Goal: Find specific page/section: Find specific page/section

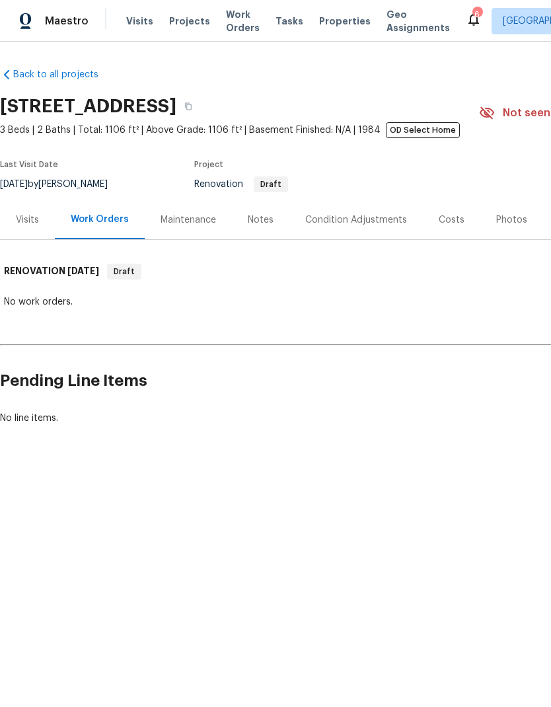
click at [324, 20] on span "Properties" at bounding box center [345, 21] width 52 height 13
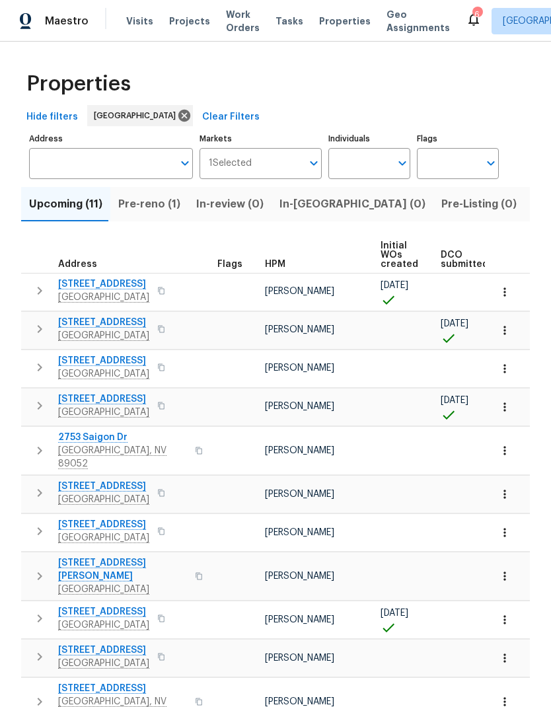
click at [282, 261] on span "HPM" at bounding box center [275, 264] width 20 height 9
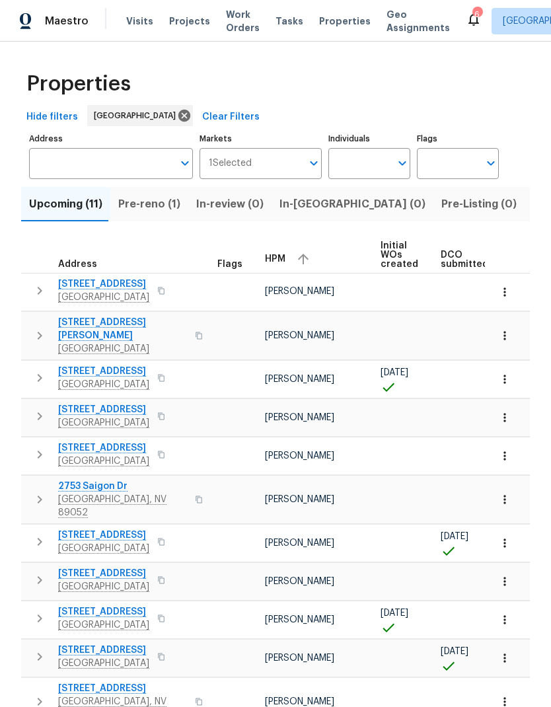
scroll to position [52, 0]
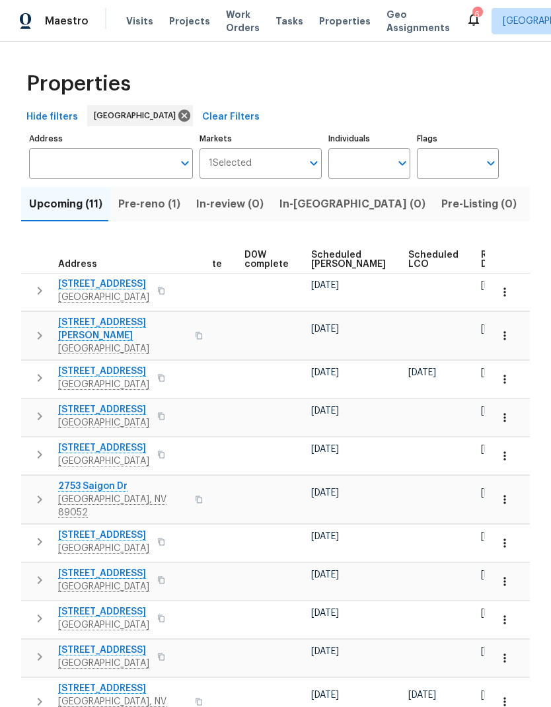
scroll to position [0, 332]
click at [481, 250] on span "Ready Date" at bounding box center [495, 259] width 29 height 18
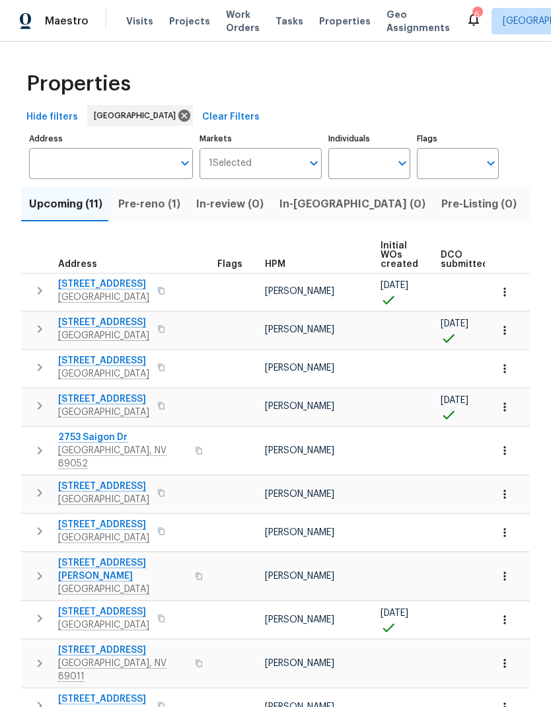
click at [70, 285] on span "9505 Delivery Ave" at bounding box center [103, 283] width 91 height 13
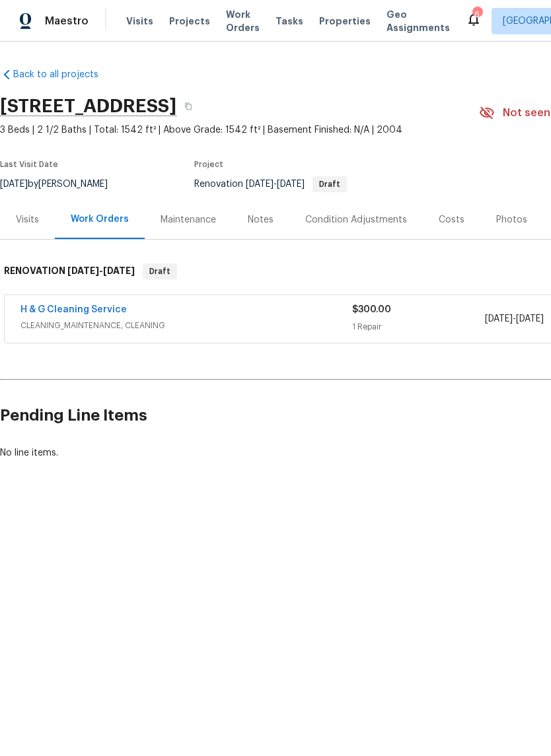
click at [262, 219] on div "Notes" at bounding box center [261, 219] width 26 height 13
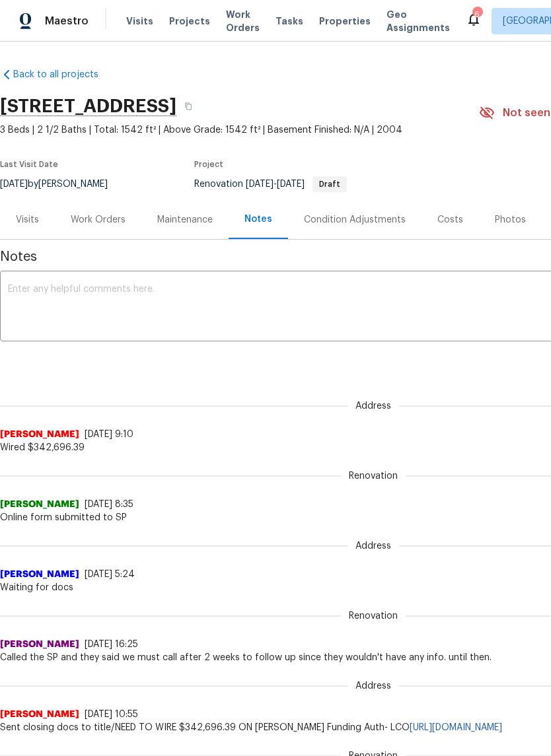
click at [31, 225] on div "Visits" at bounding box center [27, 219] width 23 height 13
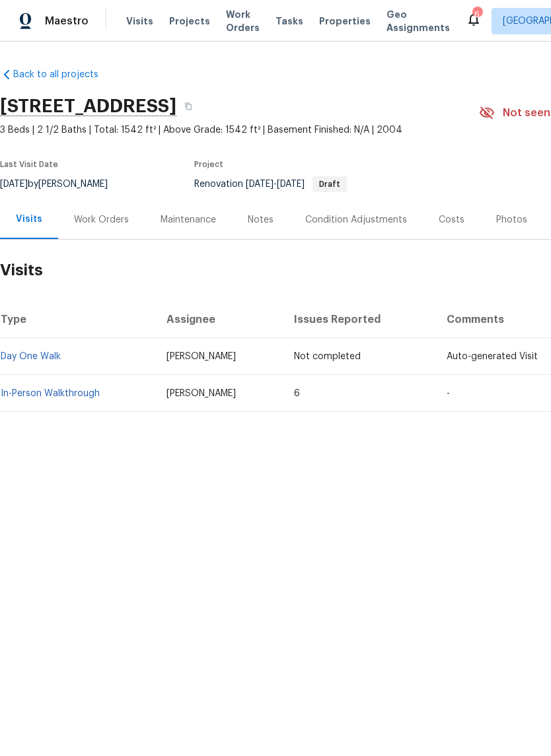
click at [29, 396] on link "In-Person Walkthrough" at bounding box center [50, 393] width 99 height 9
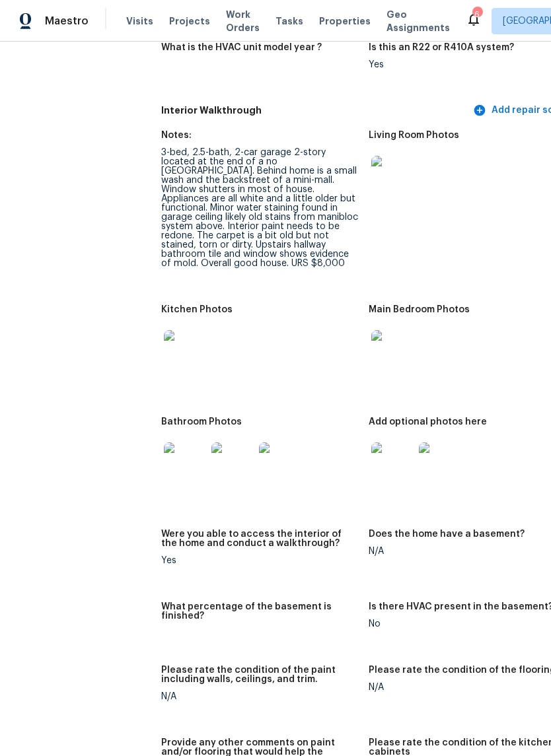
scroll to position [1490, 0]
click at [164, 454] on img at bounding box center [185, 463] width 42 height 42
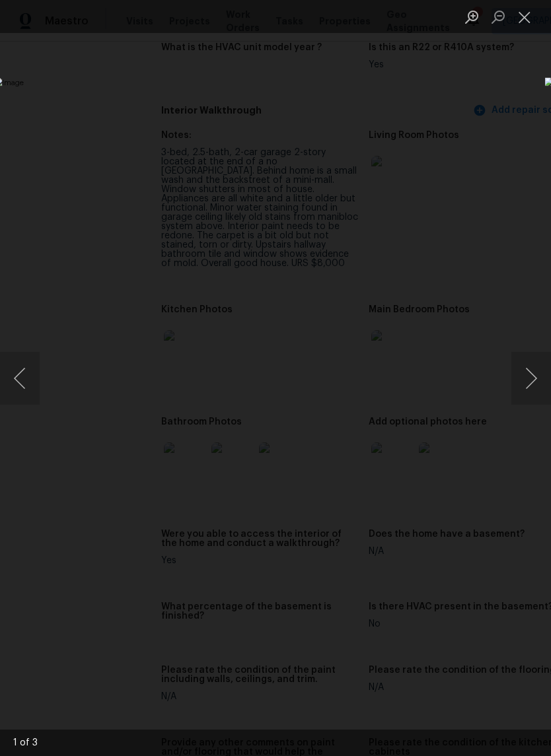
click at [533, 383] on button "Next image" at bounding box center [531, 378] width 40 height 53
click at [528, 389] on button "Next image" at bounding box center [531, 378] width 40 height 53
click at [528, 390] on button "Next image" at bounding box center [531, 378] width 40 height 53
click at [529, 390] on button "Next image" at bounding box center [531, 378] width 40 height 53
click at [518, 13] on button "Close lightbox" at bounding box center [524, 16] width 26 height 23
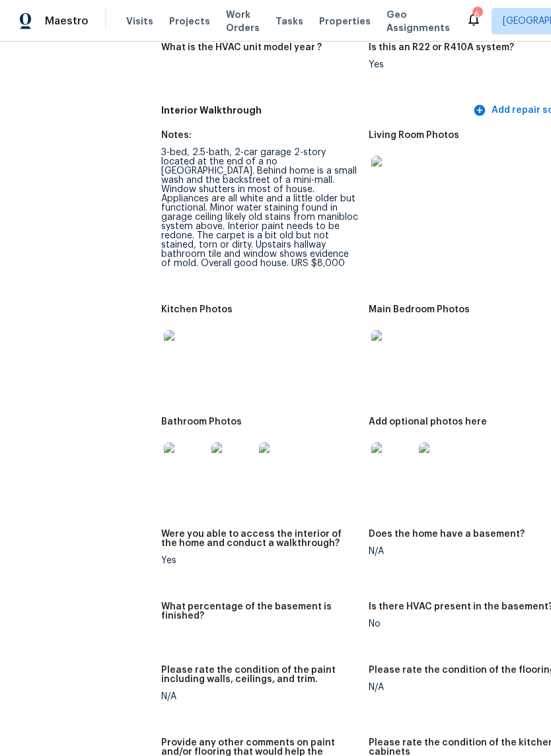
click at [378, 454] on img at bounding box center [392, 463] width 42 height 42
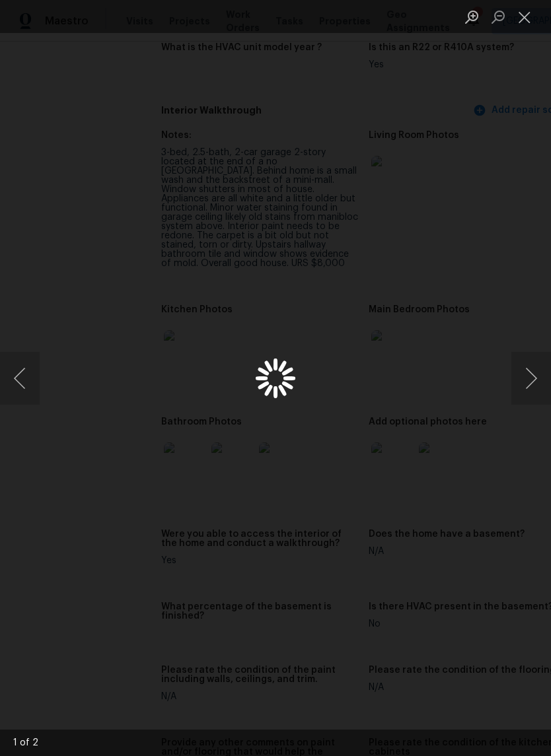
click at [372, 449] on div "Lightbox" at bounding box center [275, 378] width 551 height 756
click at [528, 384] on button "Next image" at bounding box center [531, 378] width 40 height 53
click at [528, 386] on button "Next image" at bounding box center [531, 378] width 40 height 53
click at [528, 384] on button "Next image" at bounding box center [531, 378] width 40 height 53
click at [520, 36] on div "Lightbox" at bounding box center [275, 378] width 551 height 756
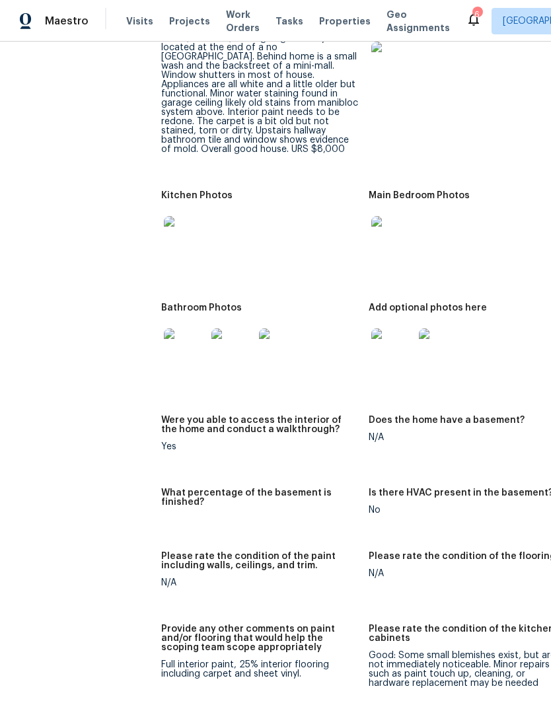
scroll to position [1602, 0]
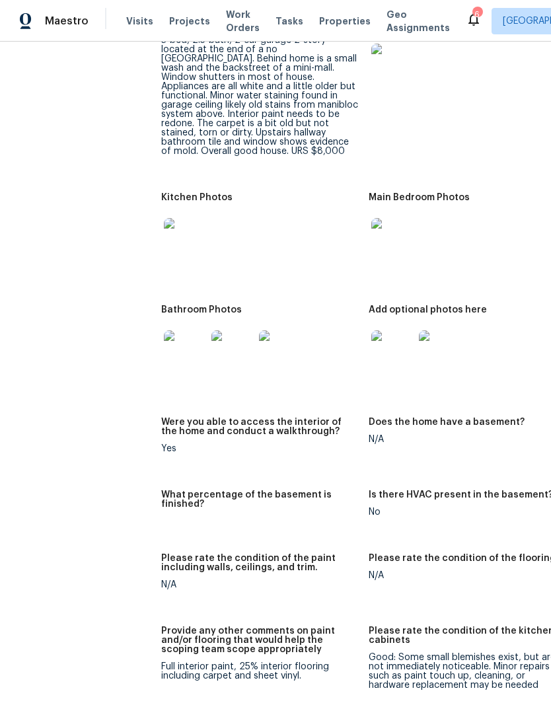
click at [339, 20] on span "Properties" at bounding box center [345, 21] width 52 height 13
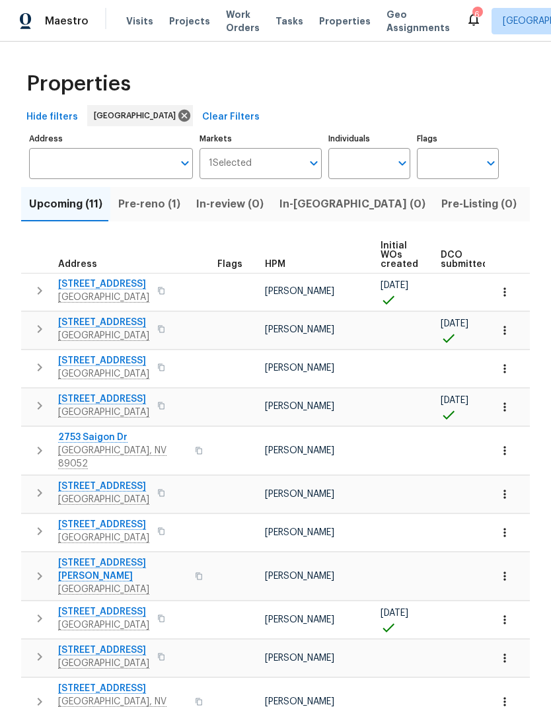
click at [191, 20] on span "Projects" at bounding box center [189, 21] width 41 height 13
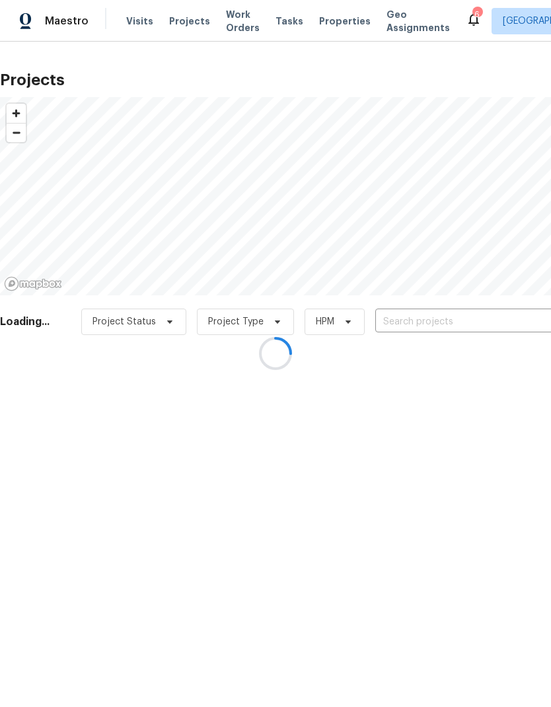
click at [396, 315] on div at bounding box center [275, 353] width 551 height 707
click at [395, 318] on div at bounding box center [275, 353] width 551 height 707
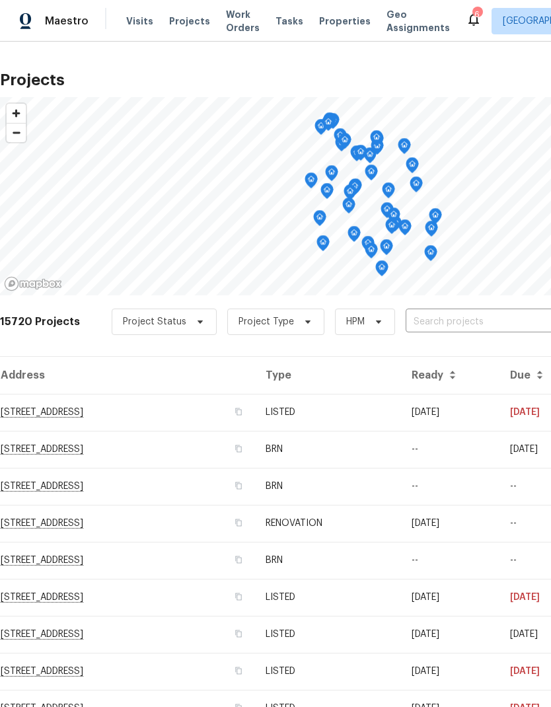
click at [425, 326] on input "text" at bounding box center [481, 322] width 151 height 20
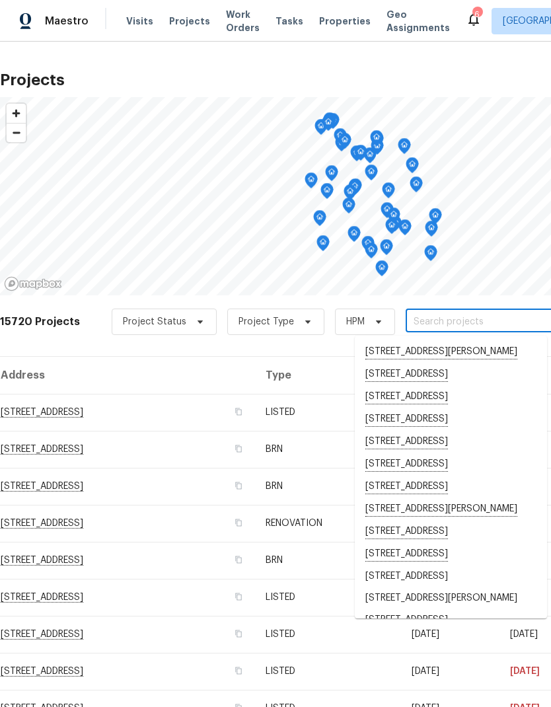
click at [416, 312] on input "text" at bounding box center [481, 322] width 151 height 20
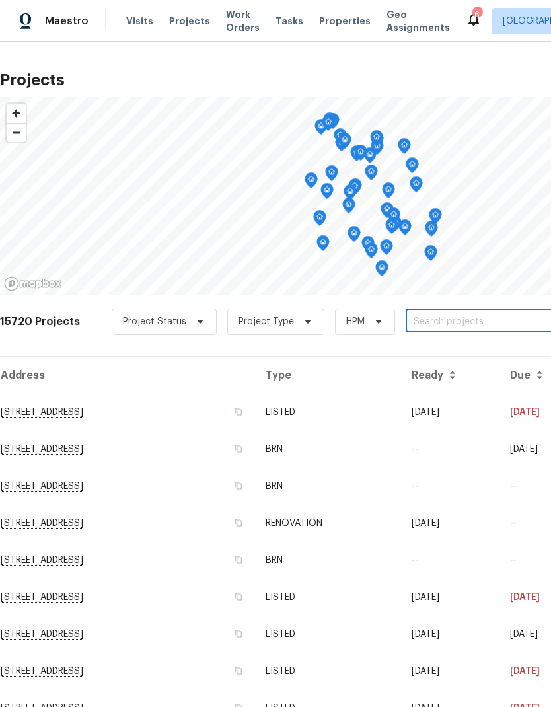
click at [430, 324] on input "text" at bounding box center [481, 322] width 151 height 20
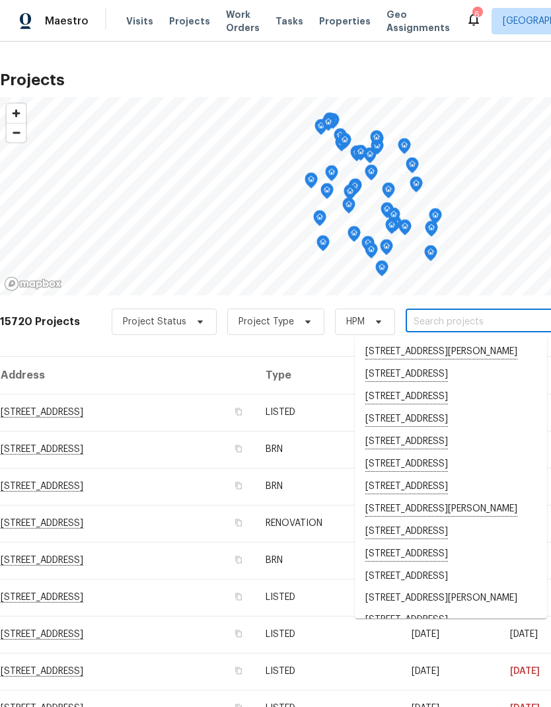
click at [419, 320] on input "text" at bounding box center [481, 322] width 151 height 20
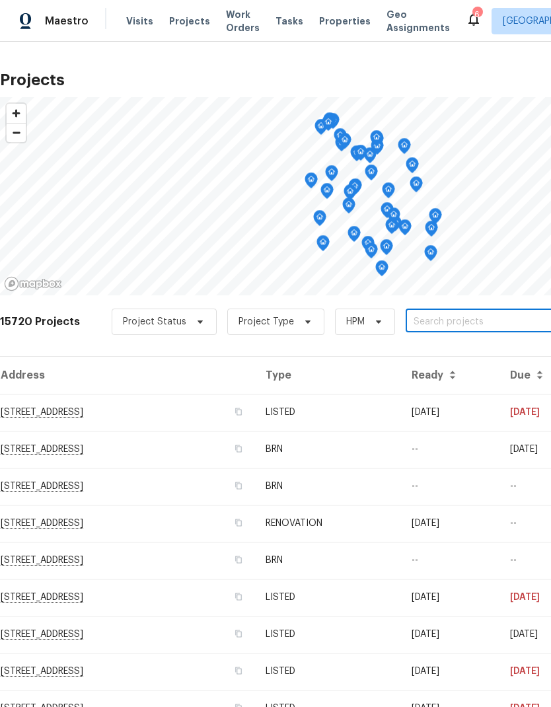
paste input "3107 Atwater Dr, North Las Vegas, NV 89032"
type input "3107 Atwater Dr, North Las Vegas, NV 89032"
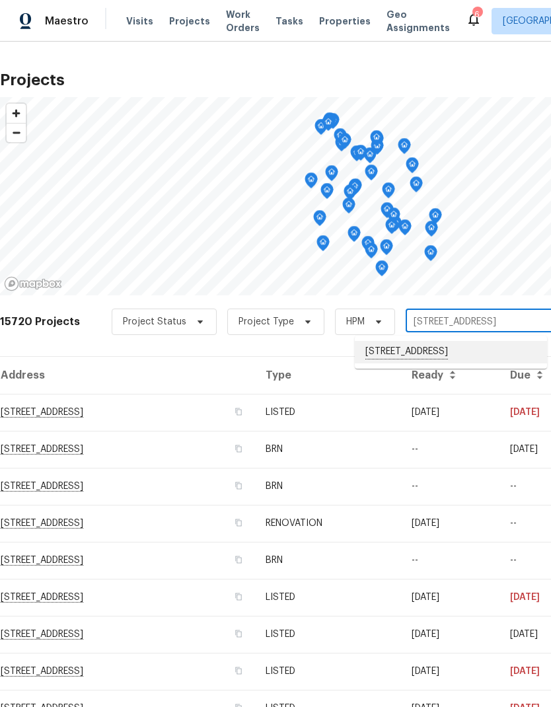
click at [435, 355] on li "3107 Atwater Dr, North Las Vegas, NV 89032" at bounding box center [451, 352] width 192 height 22
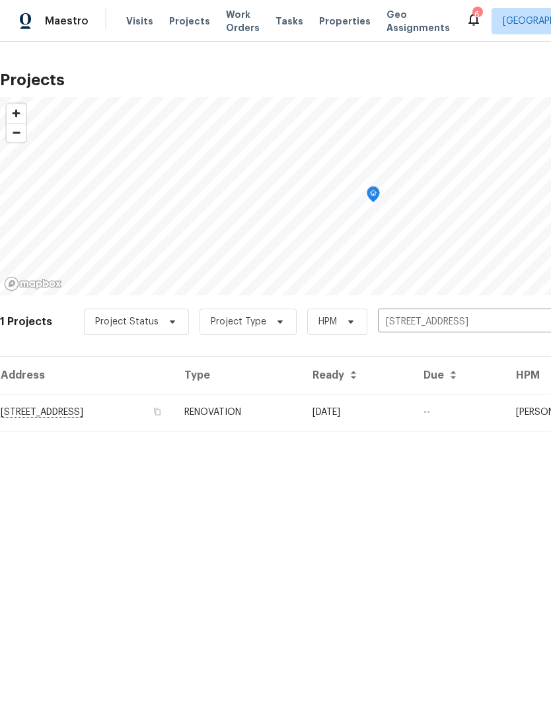
click at [174, 409] on td "3107 Atwater Dr, North Las Vegas, NV 89032" at bounding box center [87, 412] width 174 height 37
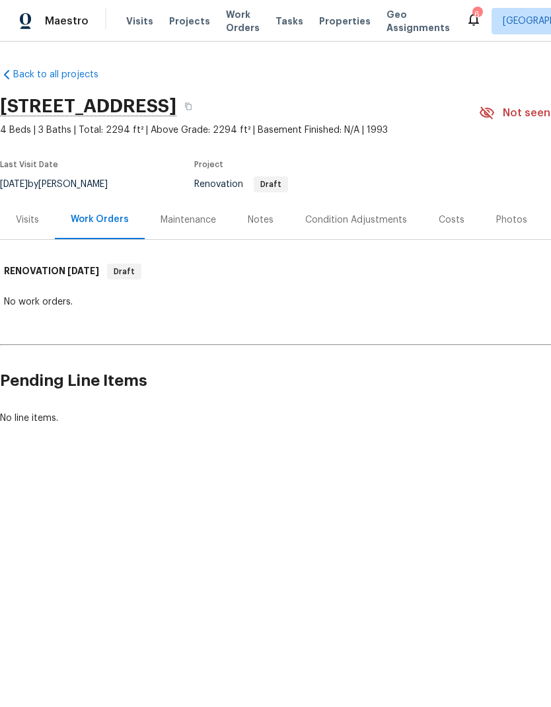
click at [42, 217] on div "Visits" at bounding box center [27, 219] width 55 height 39
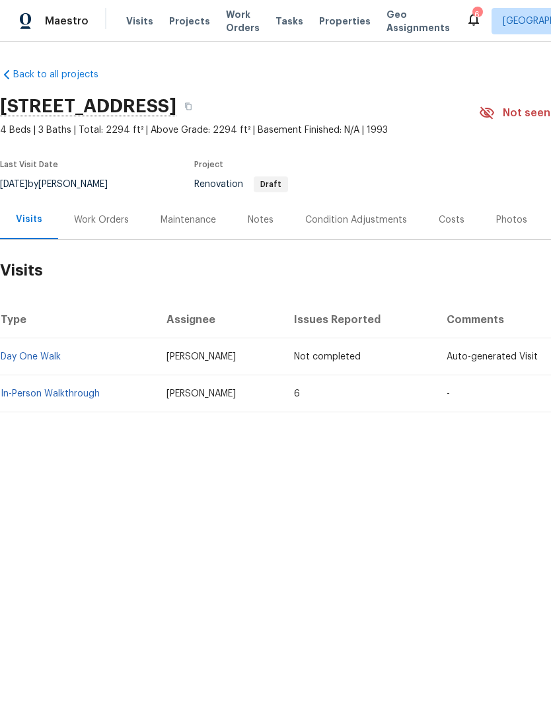
click at [70, 396] on link "In-Person Walkthrough" at bounding box center [50, 393] width 99 height 9
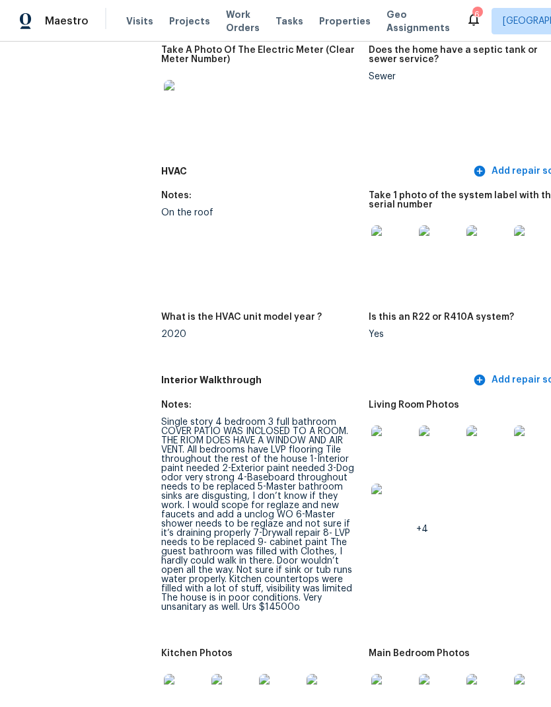
scroll to position [1224, 0]
